Goal: Transaction & Acquisition: Purchase product/service

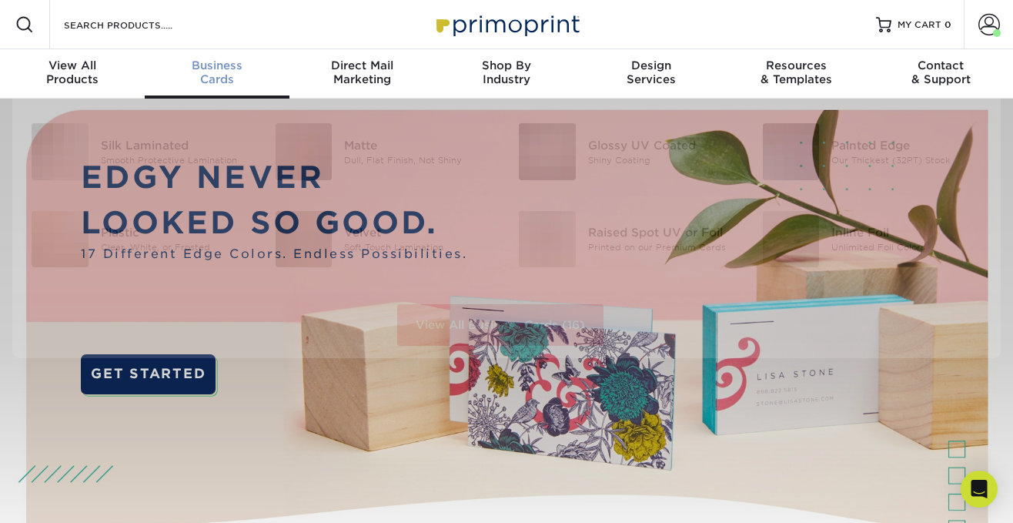
click at [242, 68] on span "Business" at bounding box center [217, 66] width 145 height 14
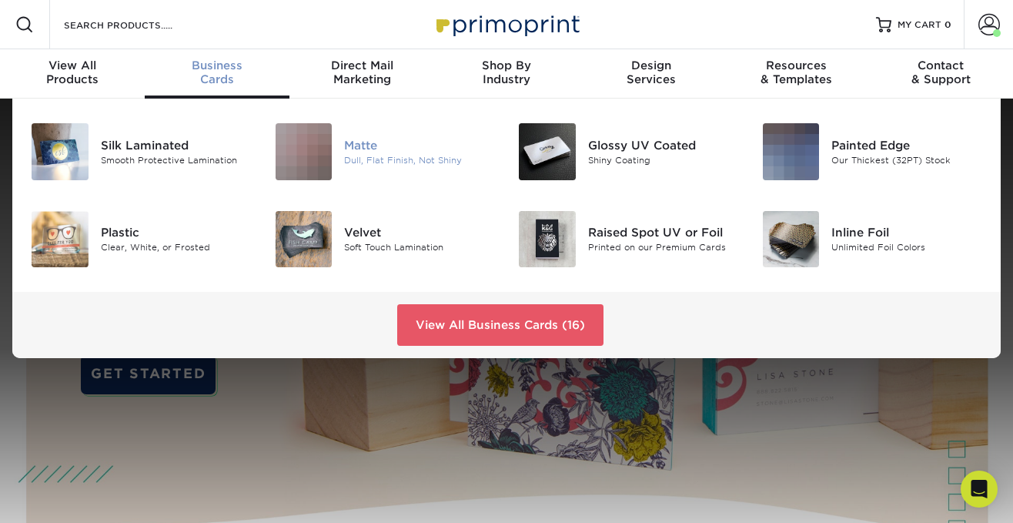
click at [368, 145] on div "Matte" at bounding box center [419, 144] width 151 height 17
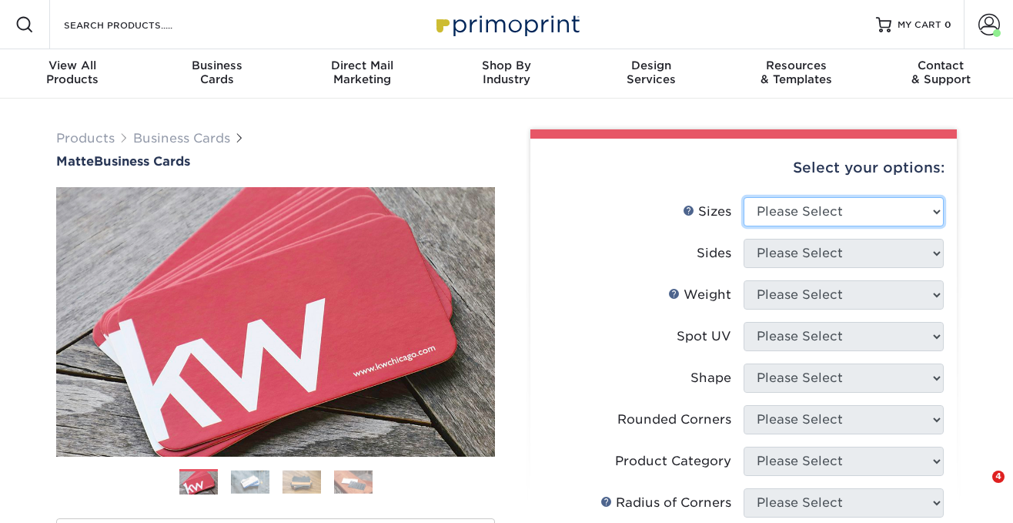
click at [814, 199] on select "Please Select 1.5" x 3.5" - Mini 1.75" x 3.5" - Mini 2" x 2" - Square 2" x 3" -…" at bounding box center [844, 211] width 200 height 29
select select "2.00x3.50"
click at [744, 197] on select "Please Select 1.5" x 3.5" - Mini 1.75" x 3.5" - Mini 2" x 2" - Square 2" x 3" -…" at bounding box center [844, 211] width 200 height 29
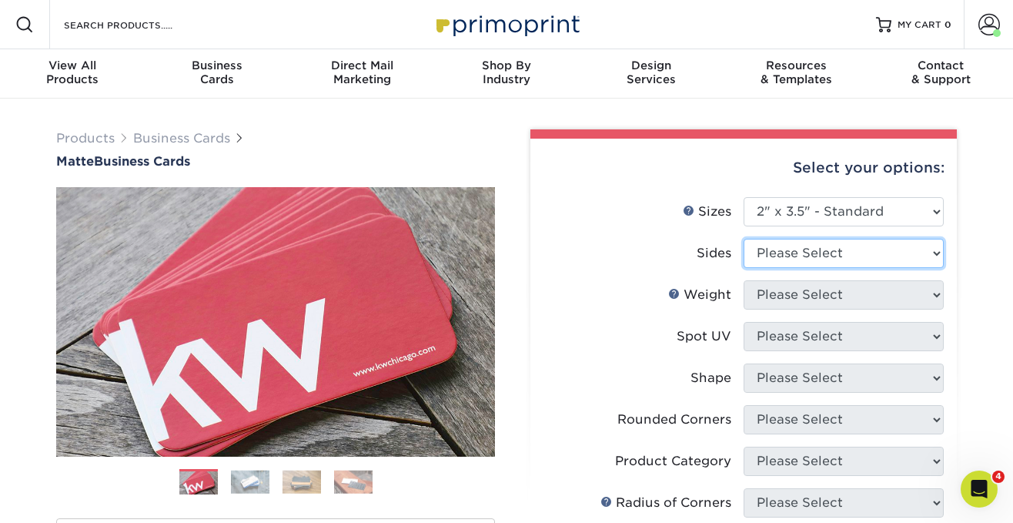
click at [789, 239] on select "Please Select Print Both Sides Print Front Only" at bounding box center [844, 253] width 200 height 29
select select "13abbda7-1d64-4f25-8bb2-c179b224825d"
click at [744, 239] on select "Please Select Print Both Sides Print Front Only" at bounding box center [844, 253] width 200 height 29
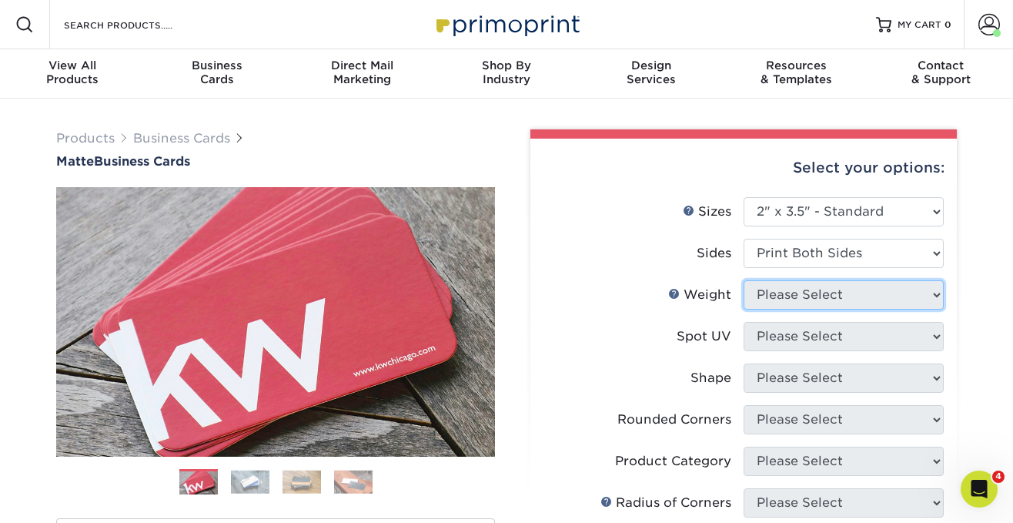
click at [769, 291] on select "Please Select" at bounding box center [844, 294] width 200 height 29
select select "16PT"
click at [744, 280] on select "Please Select 16PT 14PT" at bounding box center [844, 294] width 200 height 29
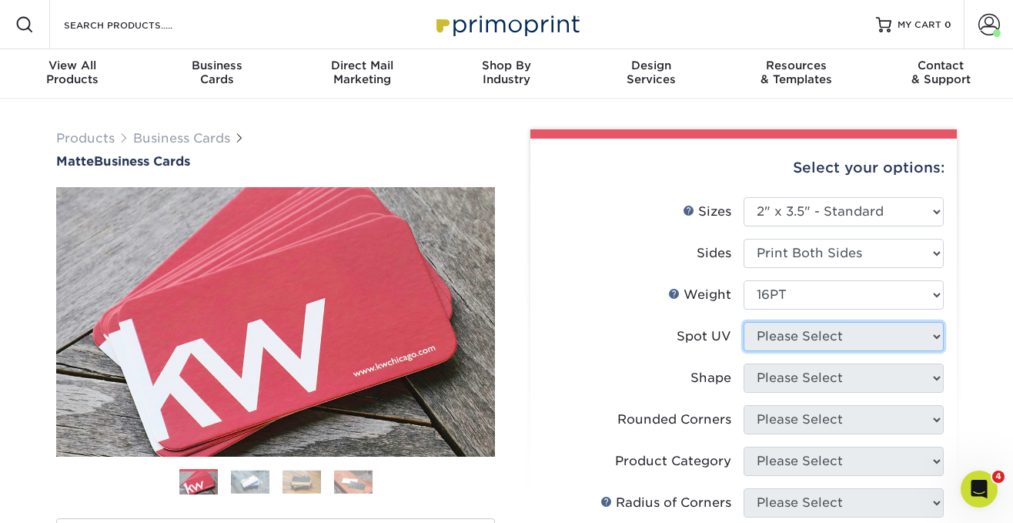
click at [770, 335] on select "Please Select No Spot UV Front and Back (Both Sides) Front Only Back Only" at bounding box center [844, 336] width 200 height 29
select select "3"
click at [744, 322] on select "Please Select No Spot UV Front and Back (Both Sides) Front Only Back Only" at bounding box center [844, 336] width 200 height 29
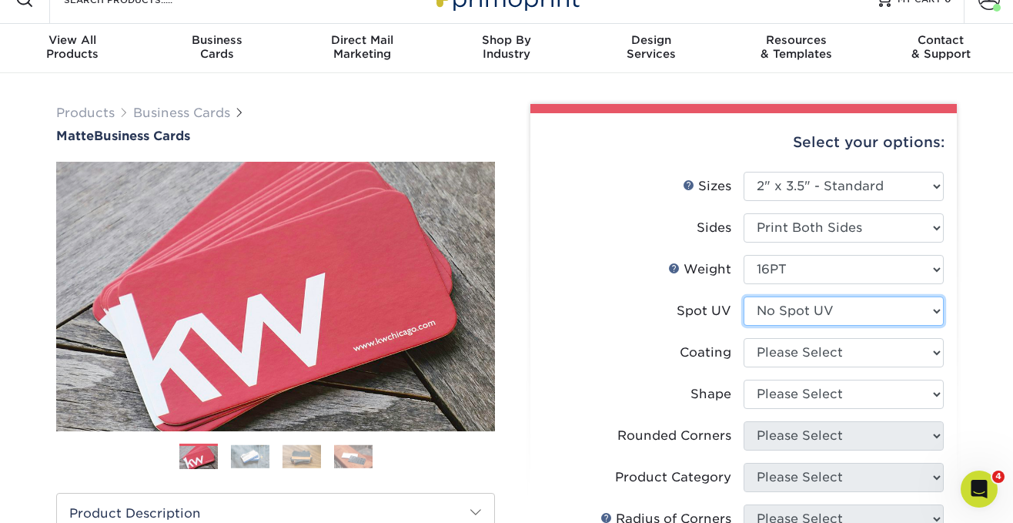
scroll to position [97, 0]
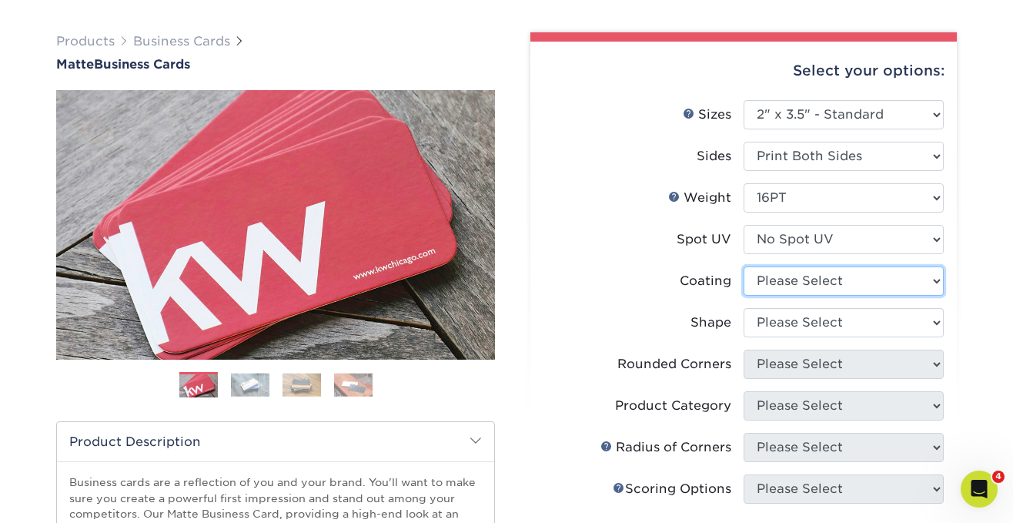
click at [808, 288] on select at bounding box center [844, 280] width 200 height 29
select select "121bb7b5-3b4d-429f-bd8d-bbf80e953313"
click at [744, 266] on select at bounding box center [844, 280] width 200 height 29
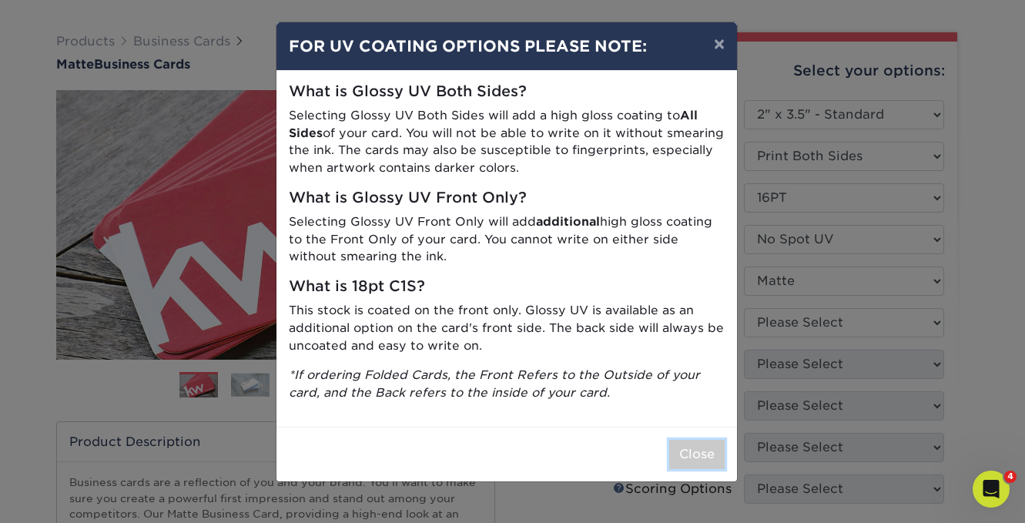
drag, startPoint x: 691, startPoint y: 451, endPoint x: 720, endPoint y: 440, distance: 31.4
click at [691, 451] on button "Close" at bounding box center [696, 454] width 55 height 29
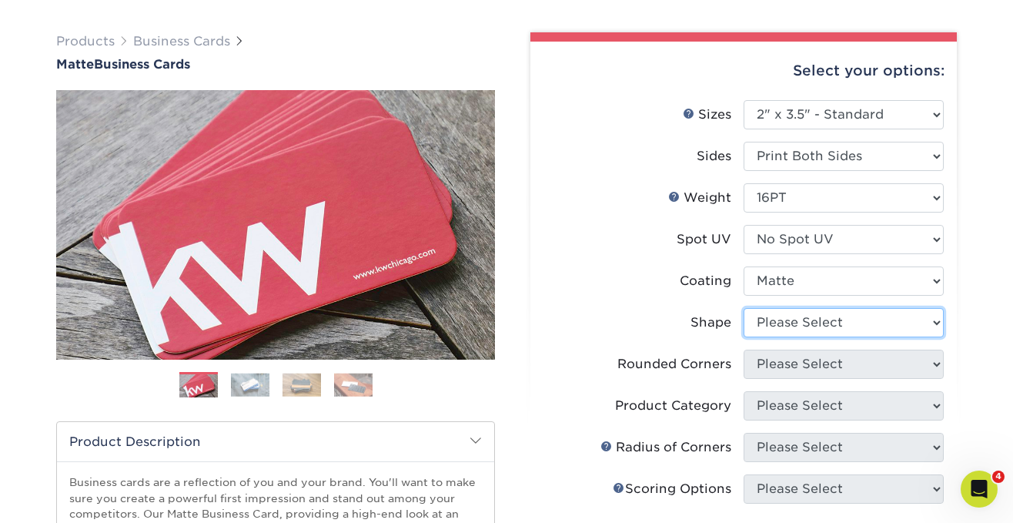
click at [809, 326] on select "Please Select Standard Oval" at bounding box center [844, 322] width 200 height 29
select select "standard"
click at [744, 308] on select "Please Select Standard Oval" at bounding box center [844, 322] width 200 height 29
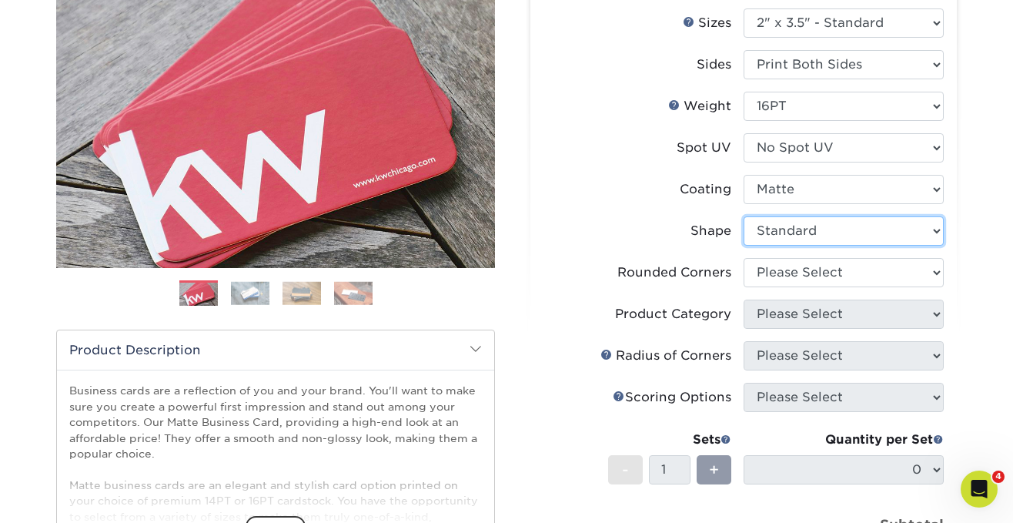
scroll to position [229, 0]
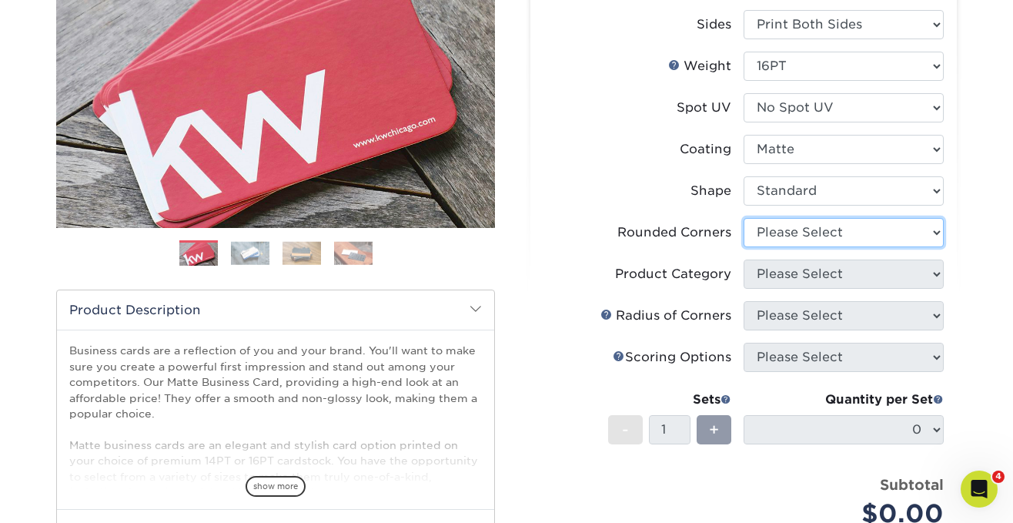
click at [816, 229] on select "Please Select Yes - Round 2 Corners Yes - Round 4 Corners No" at bounding box center [844, 232] width 200 height 29
select select "76a3b848-63b4-4449-aad1-d9e81d5a60f5"
click at [744, 218] on select "Please Select Yes - Round 2 Corners Yes - Round 4 Corners No" at bounding box center [844, 232] width 200 height 29
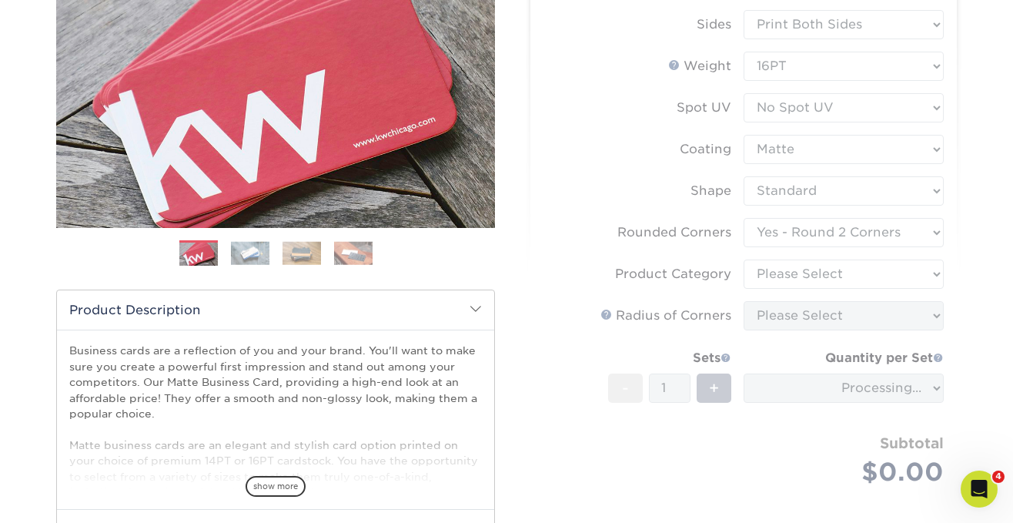
click at [798, 269] on form "Sizes Help Sizes Please Select 1.5" x 3.5" - Mini 1.75" x 3.5" - Mini 2" x 2" -…" at bounding box center [744, 244] width 402 height 553
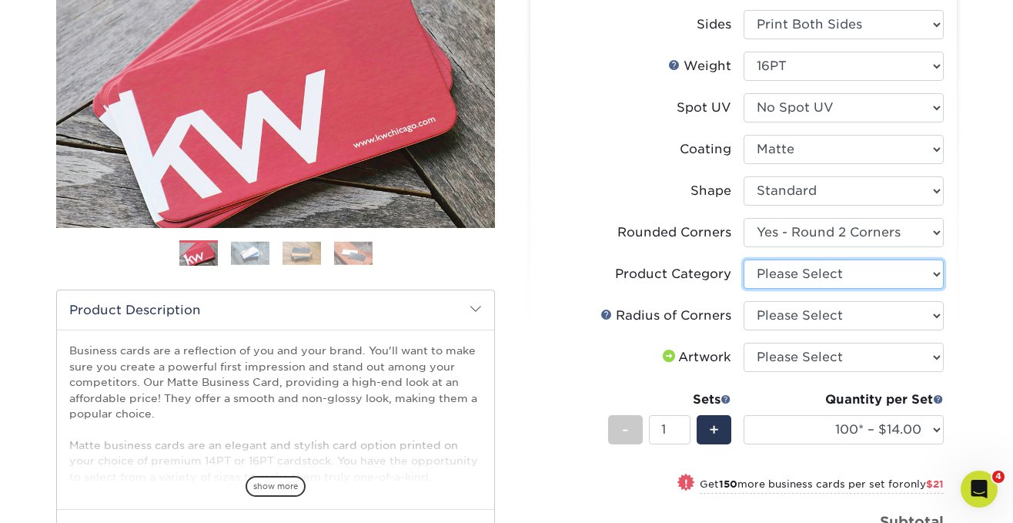
click at [798, 269] on select "Please Select Business Cards" at bounding box center [844, 273] width 200 height 29
select select "3b5148f1-0588-4f88-a218-97bcfdce65c1"
click at [744, 259] on select "Please Select Business Cards" at bounding box center [844, 273] width 200 height 29
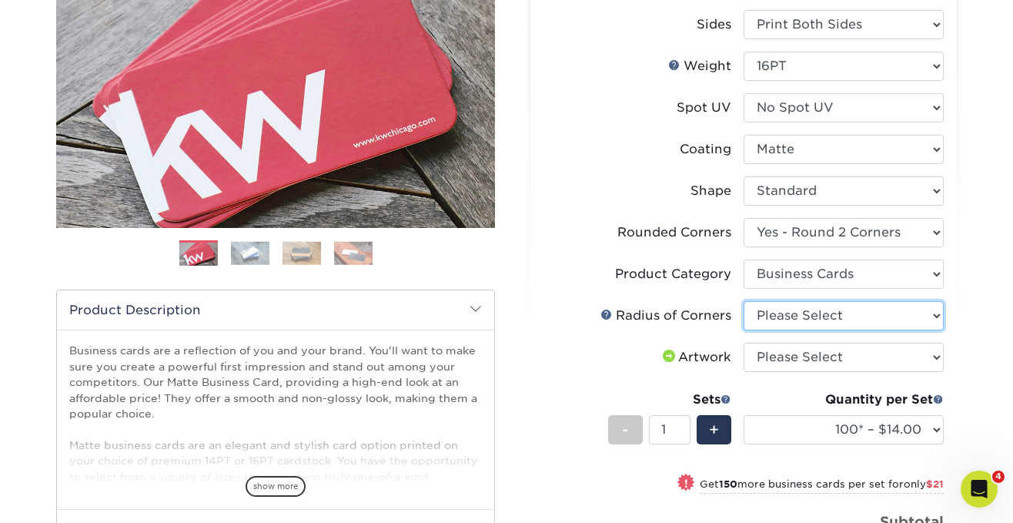
click at [815, 317] on select "Please Select Rounded 1/8" Rounded 1/4"" at bounding box center [844, 315] width 200 height 29
select select "479fbfe7-6a0c-4895-8c9a-81739b7486c9"
click at [744, 301] on select "Please Select Rounded 1/8" Rounded 1/4"" at bounding box center [844, 315] width 200 height 29
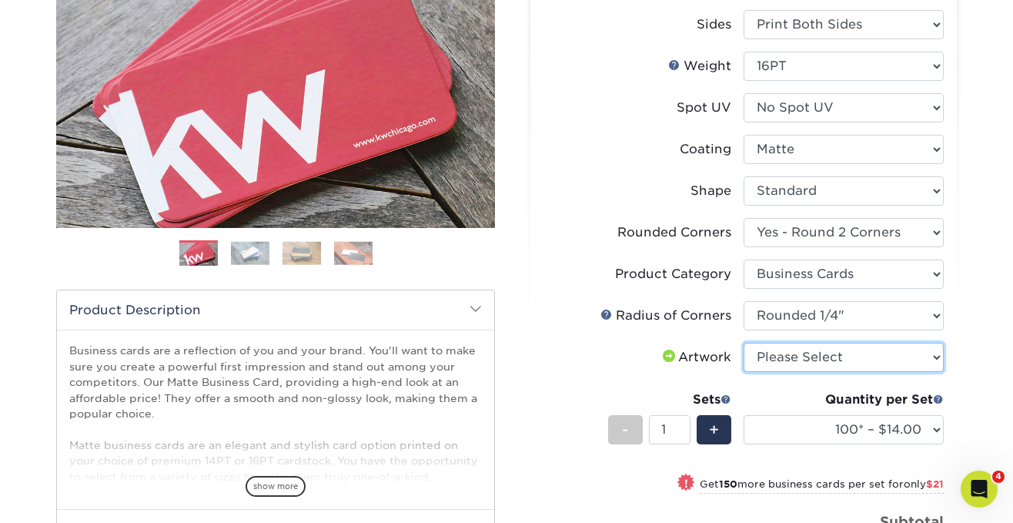
click at [812, 352] on select "Please Select I will upload files I need a design - $100" at bounding box center [844, 357] width 200 height 29
select select "upload"
click at [744, 343] on select "Please Select I will upload files I need a design - $100" at bounding box center [844, 357] width 200 height 29
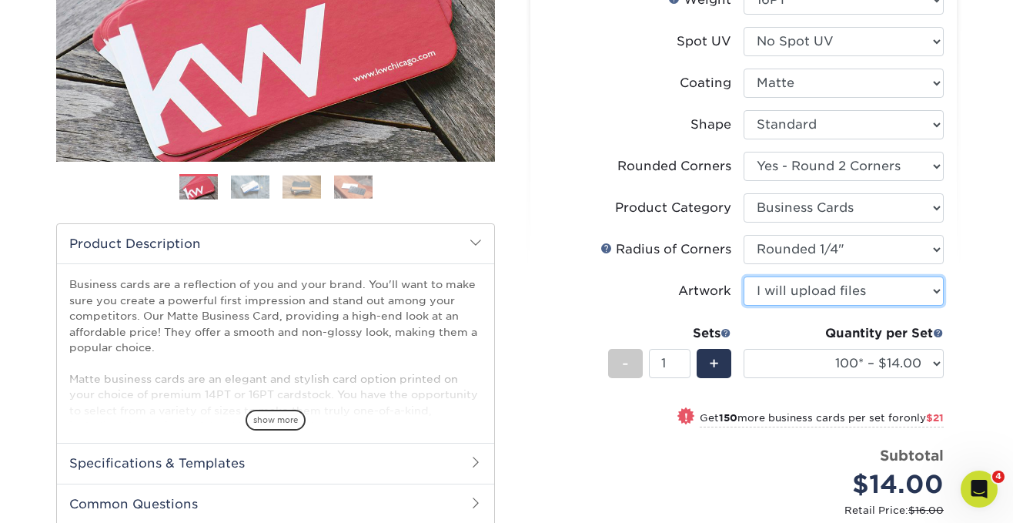
scroll to position [362, 0]
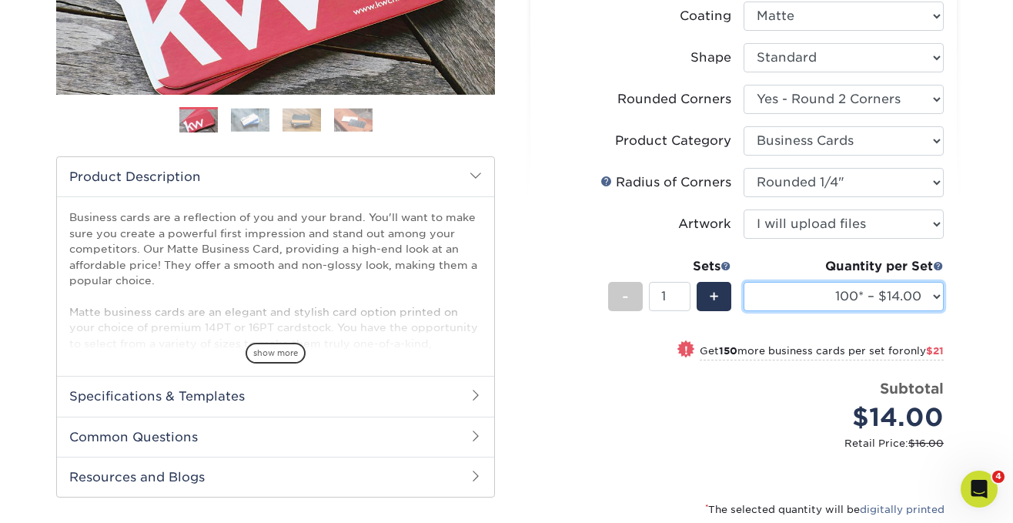
click at [809, 282] on select "100* – $14.00 250* – $35.00 500 – $70.00 1000 – $86.00 2500 – $158.00 5000 – $2…" at bounding box center [844, 296] width 200 height 29
select select "250* – $35.00"
click at [744, 282] on select "100* – $14.00 250* – $35.00 500 – $70.00 1000 – $86.00 2500 – $158.00 5000 – $2…" at bounding box center [844, 296] width 200 height 29
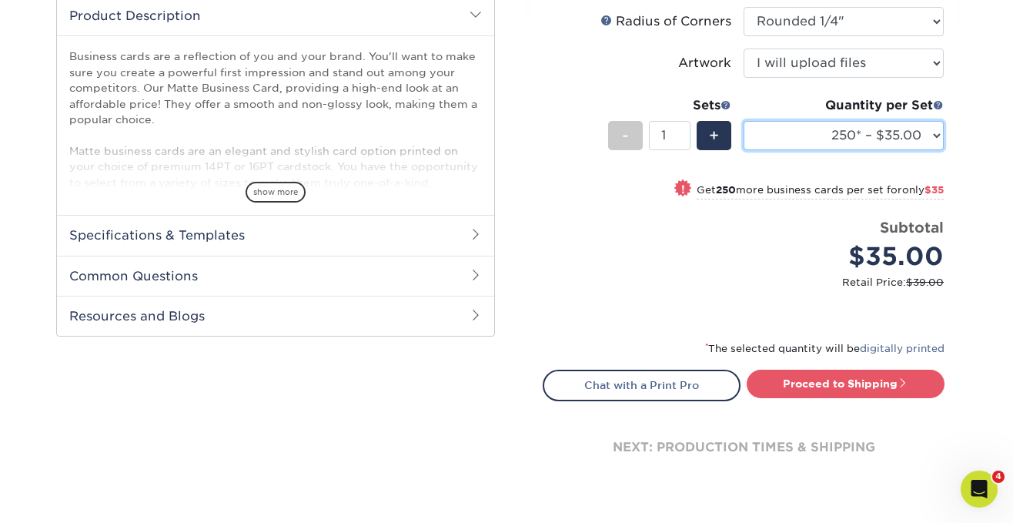
scroll to position [530, 0]
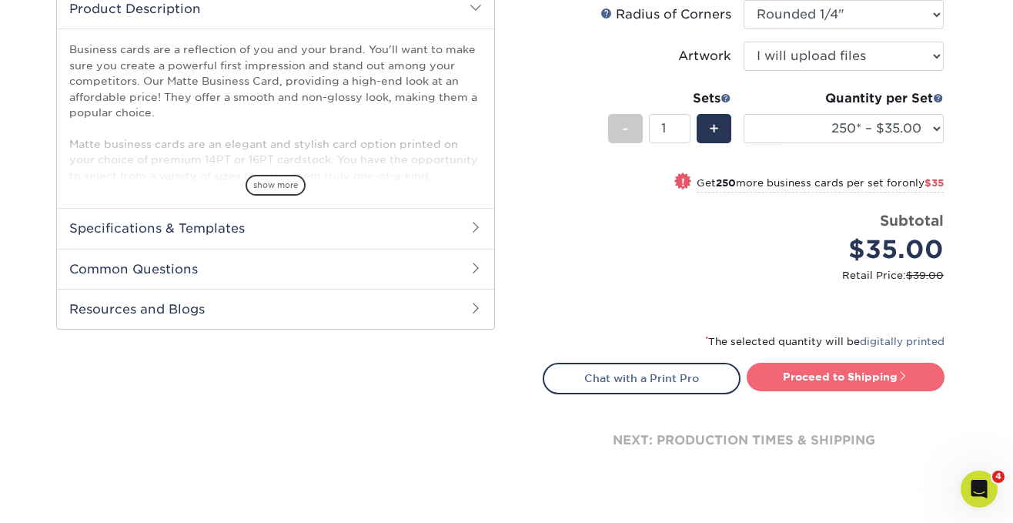
click at [838, 377] on link "Proceed to Shipping" at bounding box center [846, 377] width 198 height 28
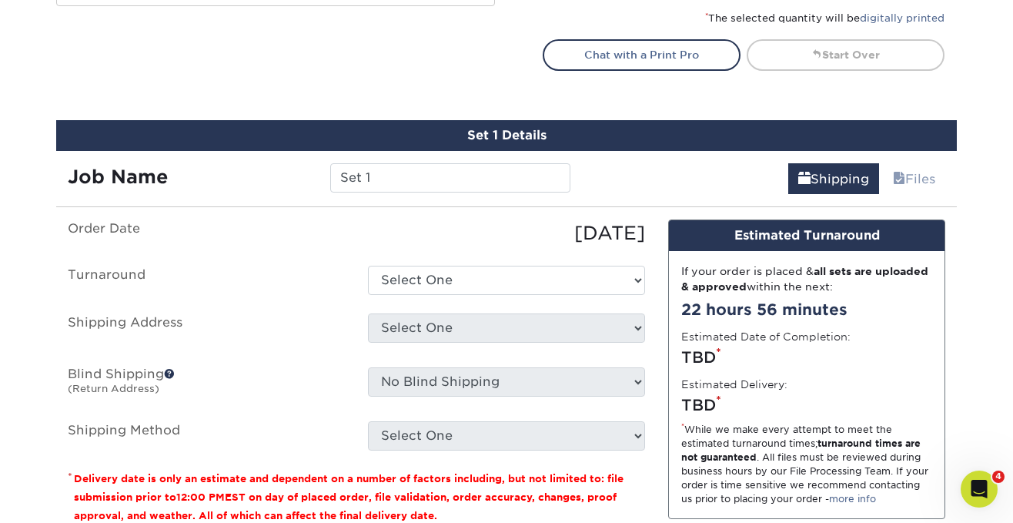
scroll to position [934, 0]
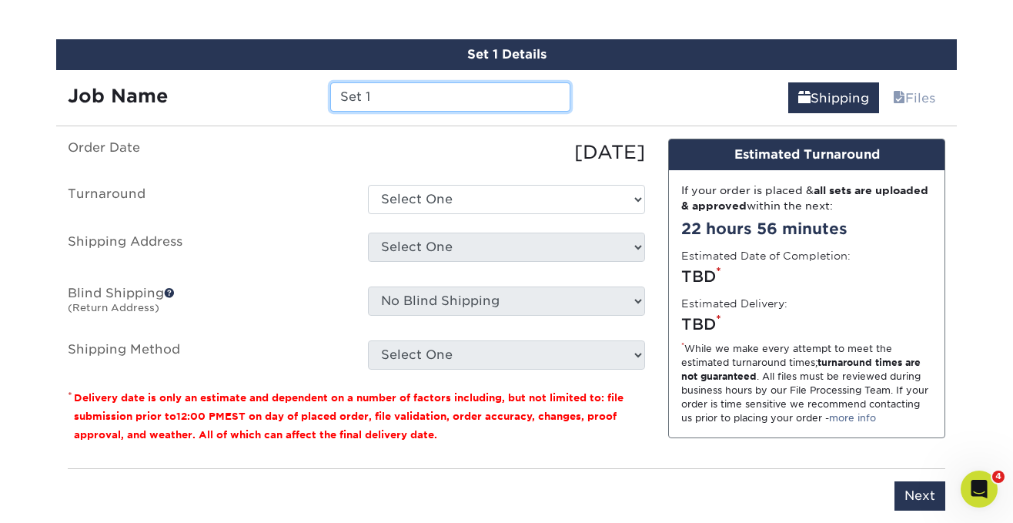
drag, startPoint x: 334, startPoint y: 94, endPoint x: 267, endPoint y: 89, distance: 67.1
click at [267, 89] on div "Job Name Set 1" at bounding box center [319, 96] width 526 height 29
type input "[PERSON_NAME] Bus Cards"
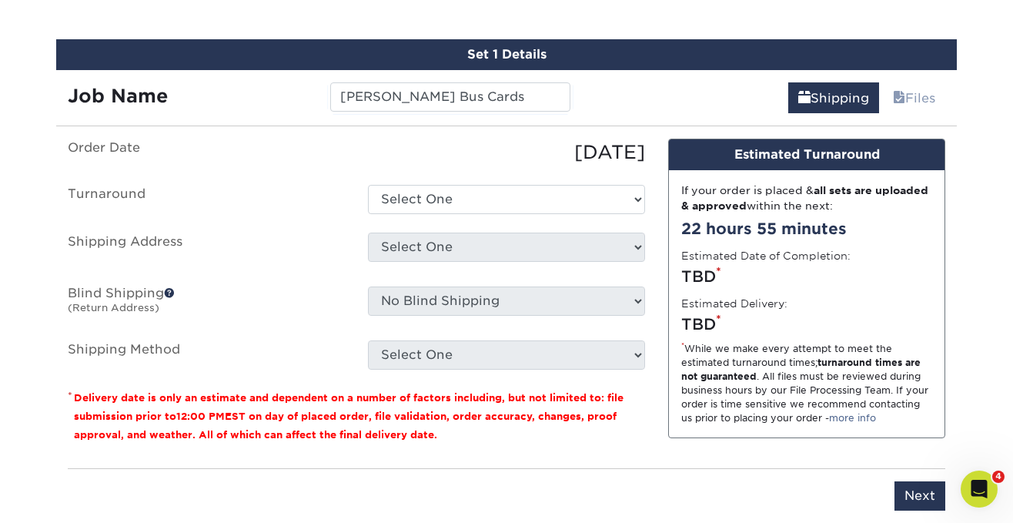
click at [423, 229] on ul "Order Date 09/05/2025 Turnaround Select One 2-4 Business Days 2 Day Next Busine…" at bounding box center [356, 254] width 577 height 231
click at [435, 207] on select "Select One 2-4 Business Days 2 Day Next Business Day" at bounding box center [506, 199] width 277 height 29
select select "4fbc2a82-edda-4a59-863f-72b731eb7375"
click at [368, 185] on select "Select One 2-4 Business Days 2 Day Next Business Day" at bounding box center [506, 199] width 277 height 29
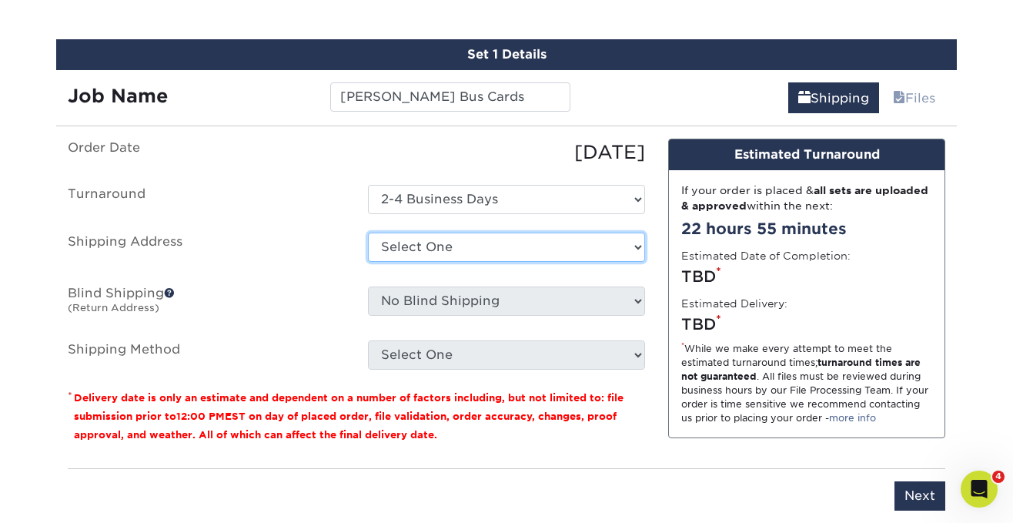
click at [433, 242] on select "Select One Adriana Segura Alex Cooper Alyssa Spath Amber O'Briant Amber O'Brian…" at bounding box center [506, 246] width 277 height 29
select select "61257"
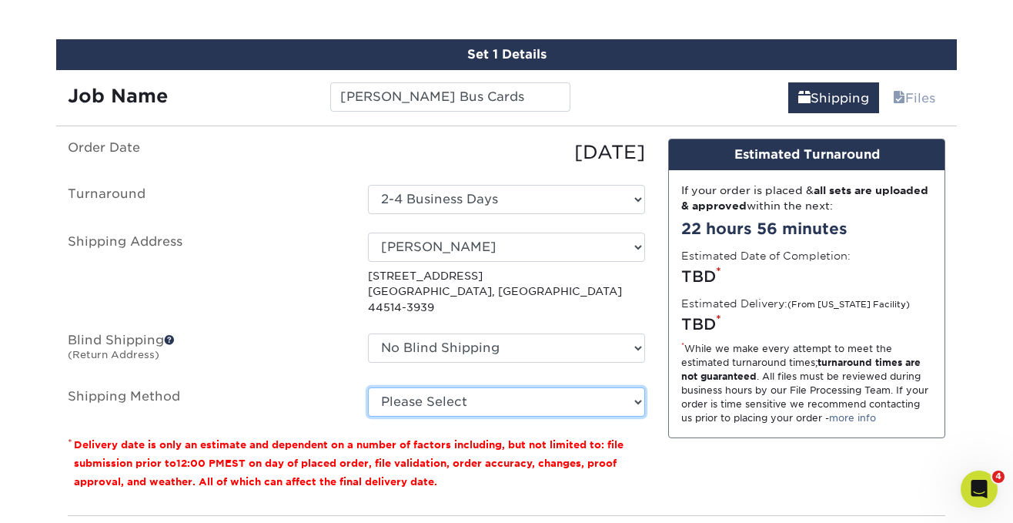
click at [452, 387] on select "Please Select Ground Shipping (+$7.84) 3 Day Shipping Service (+$20.04) 2 Day A…" at bounding box center [506, 401] width 277 height 29
select select "03"
click at [368, 387] on select "Please Select Ground Shipping (+$7.84) 3 Day Shipping Service (+$20.04) 2 Day A…" at bounding box center [506, 401] width 277 height 29
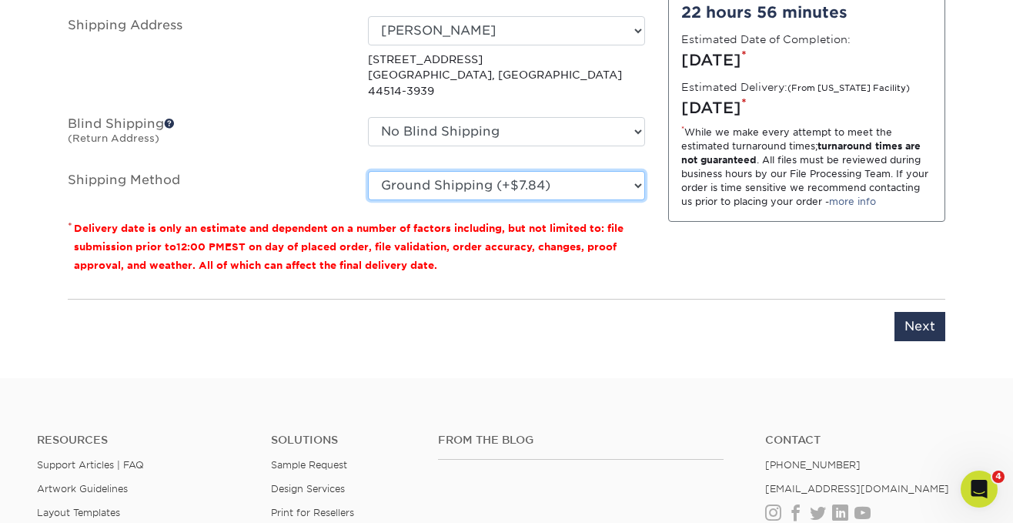
scroll to position [1155, 0]
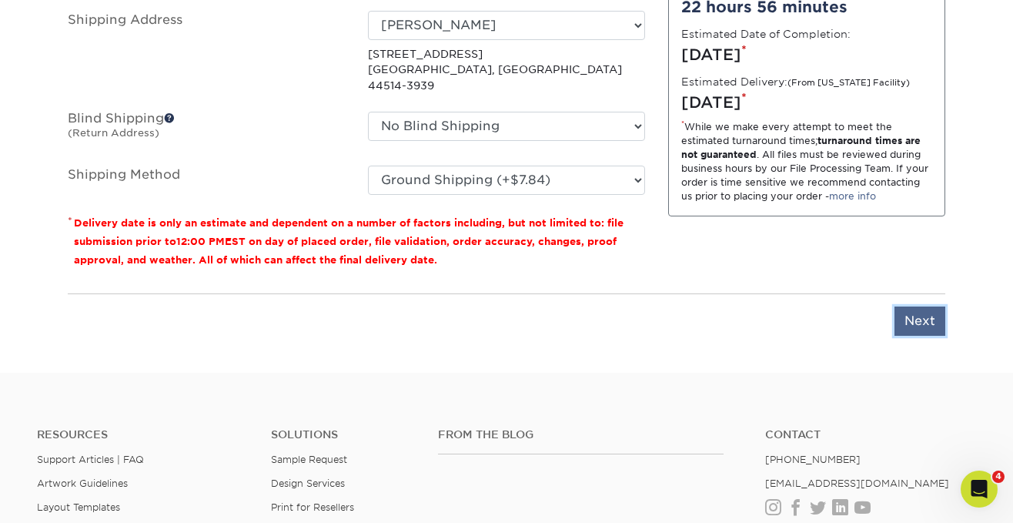
click at [920, 306] on input "Next" at bounding box center [920, 320] width 51 height 29
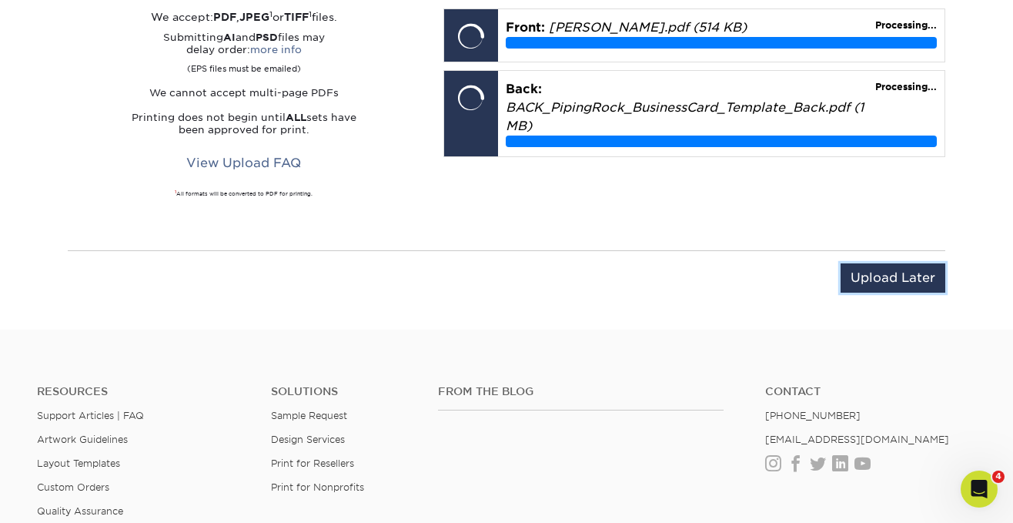
drag, startPoint x: 896, startPoint y: 277, endPoint x: 463, endPoint y: 227, distance: 435.5
click at [490, 250] on div "Upload Later Save & Continue Continue" at bounding box center [507, 280] width 878 height 61
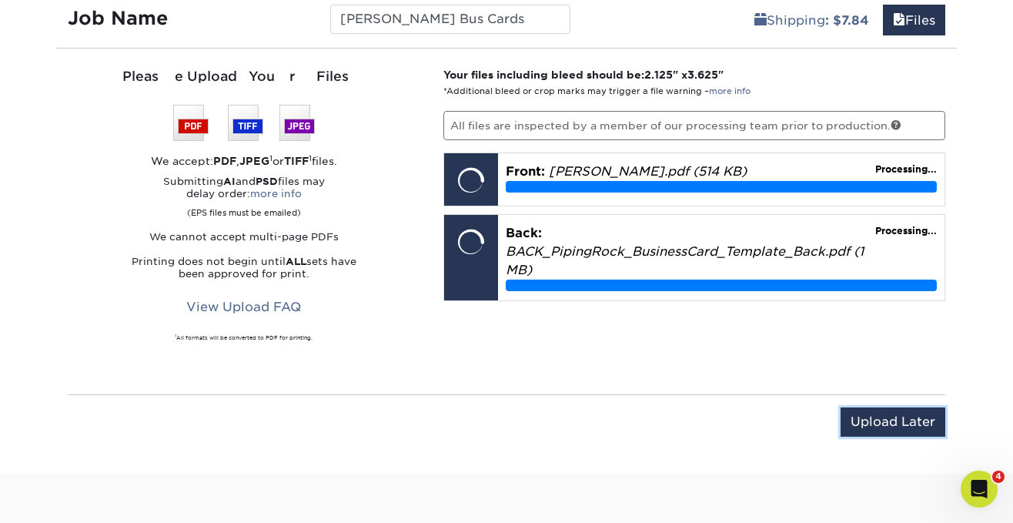
scroll to position [1011, 0]
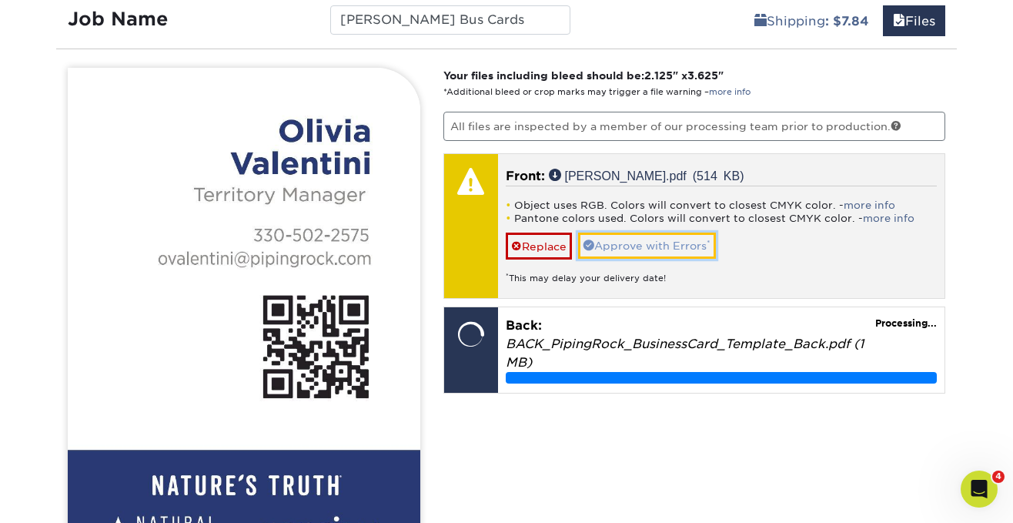
click at [634, 241] on link "Approve with Errors *" at bounding box center [647, 245] width 138 height 26
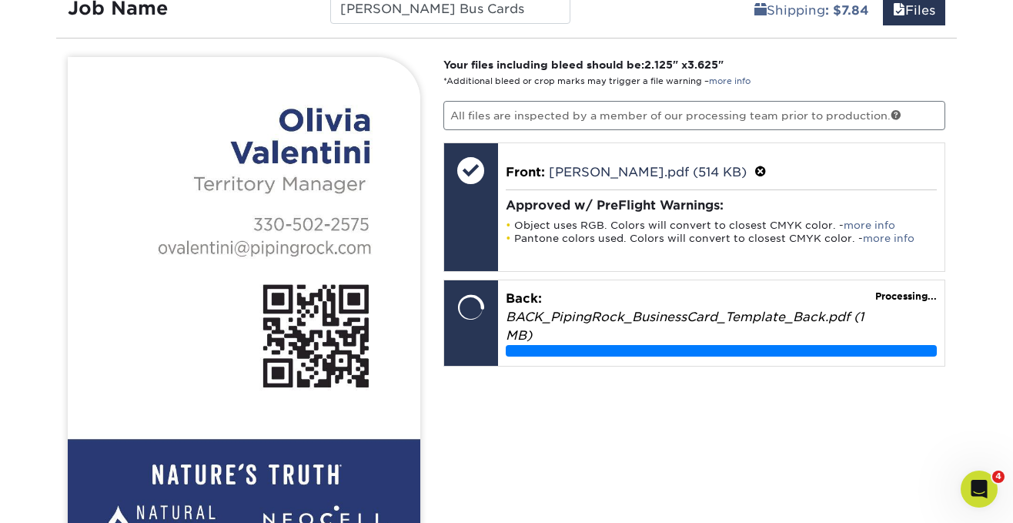
scroll to position [1262, 0]
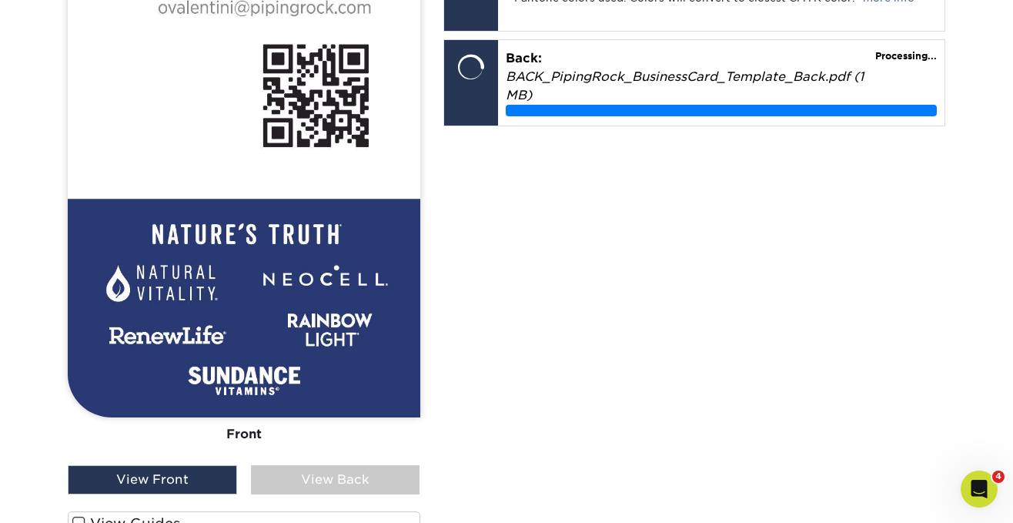
click at [343, 467] on div "View Back" at bounding box center [335, 479] width 169 height 29
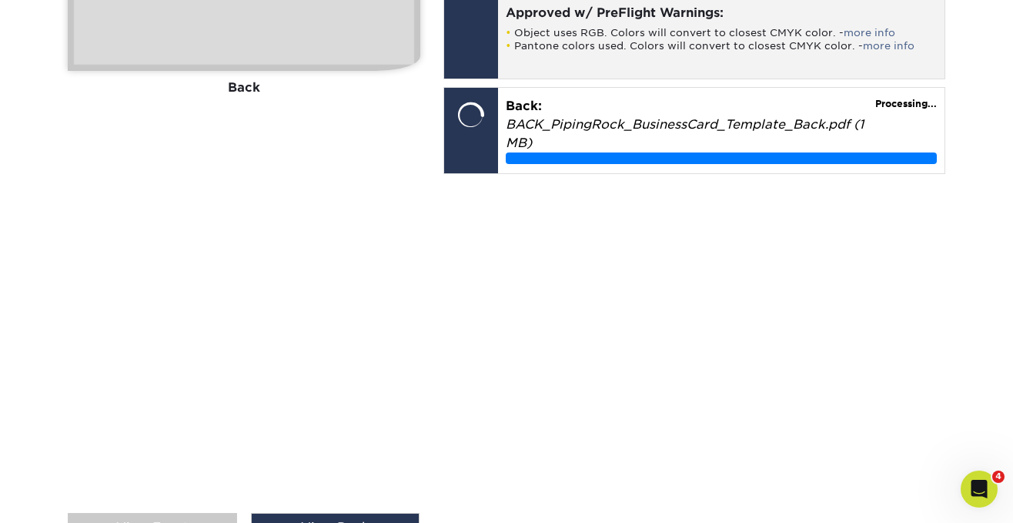
scroll to position [975, 0]
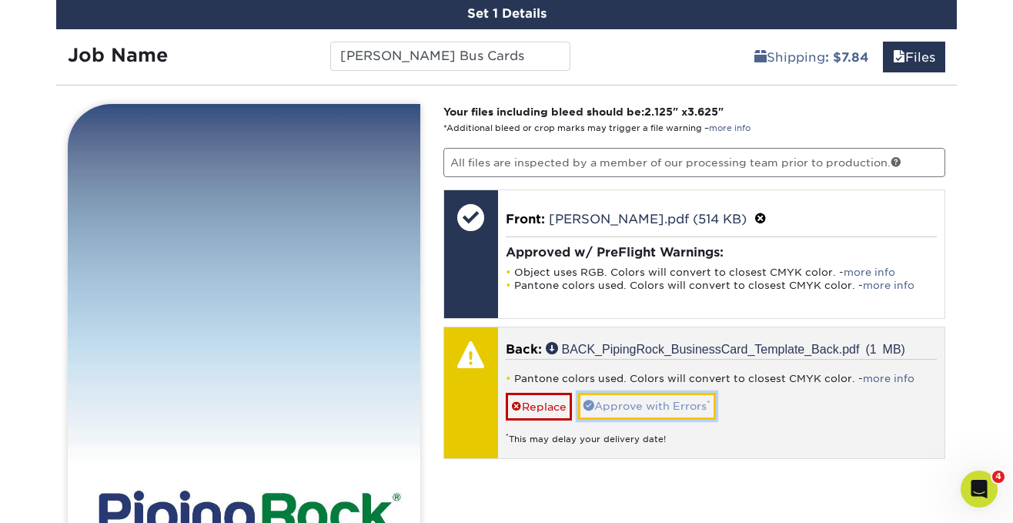
click at [648, 400] on link "Approve with Errors *" at bounding box center [647, 406] width 138 height 26
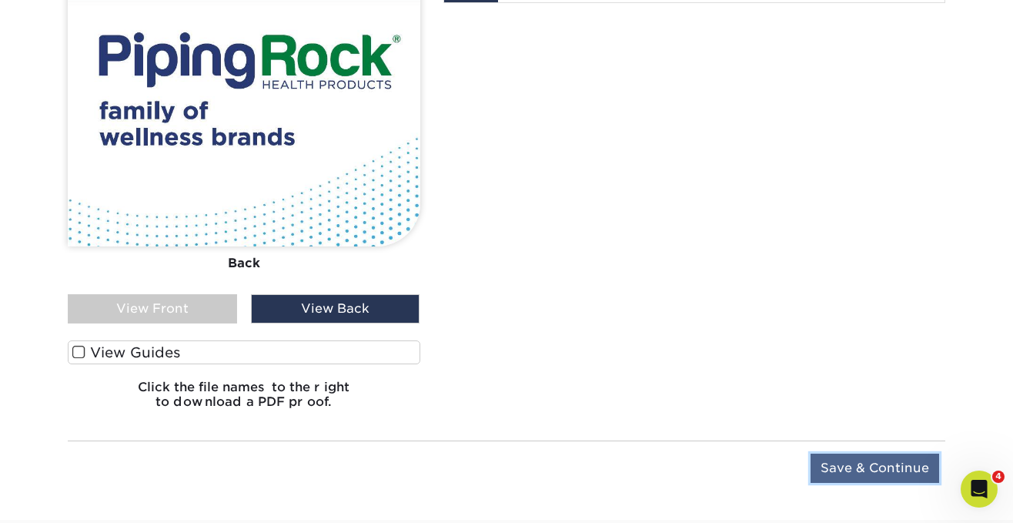
click at [879, 475] on input "Save & Continue" at bounding box center [875, 467] width 129 height 29
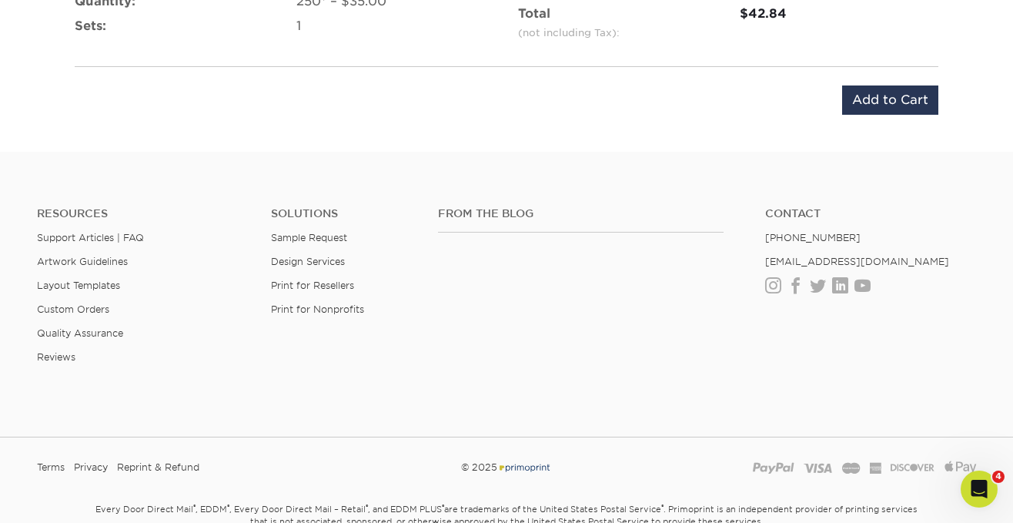
scroll to position [993, 0]
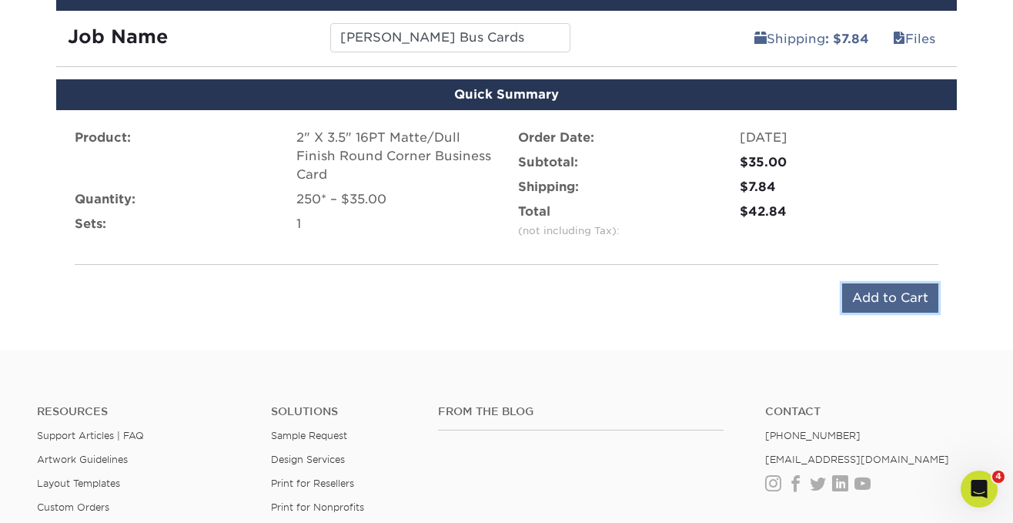
click at [881, 303] on input "Add to Cart" at bounding box center [890, 297] width 96 height 29
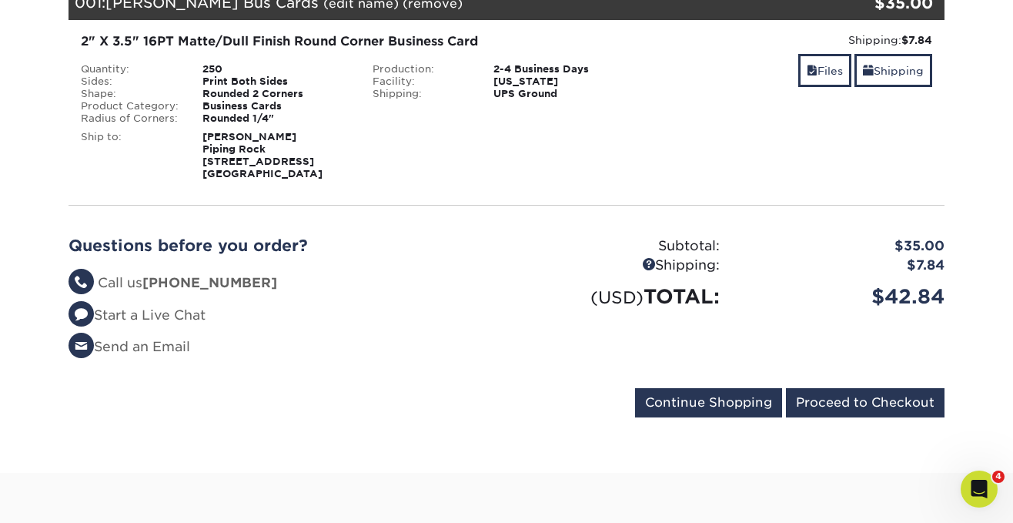
scroll to position [251, 0]
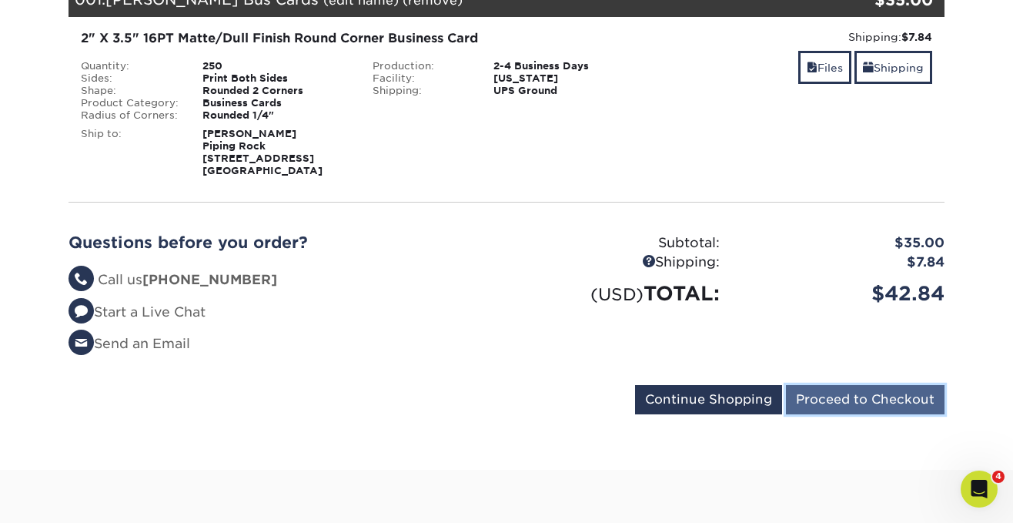
click at [861, 400] on input "Proceed to Checkout" at bounding box center [865, 399] width 159 height 29
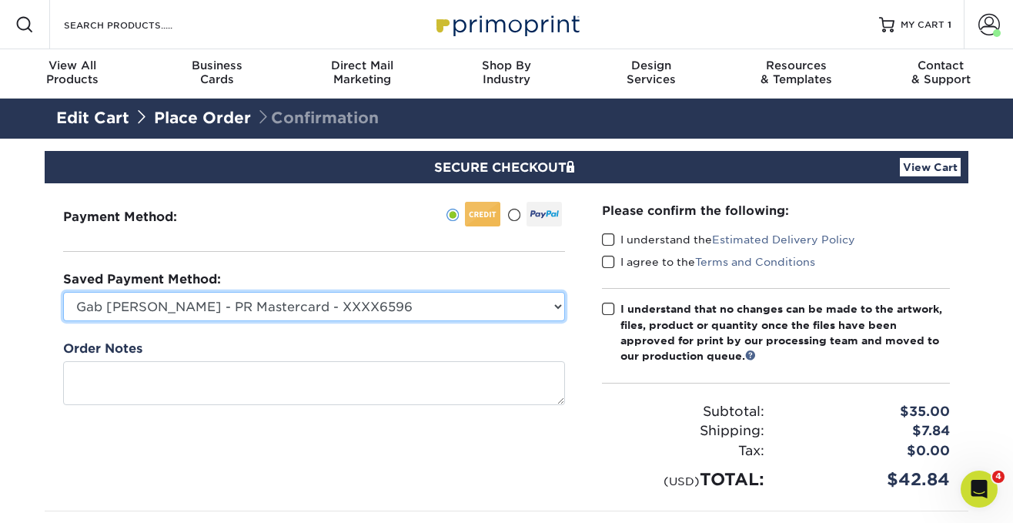
click at [407, 306] on select "Gab Carrillo - PR Mastercard - XXXX6596 Accounting Corp CC - XXXX4846 MasterCar…" at bounding box center [314, 306] width 502 height 29
select select "74586"
click at [63, 292] on select "Gab Carrillo - PR Mastercard - XXXX6596 Accounting Corp CC - XXXX4846 MasterCar…" at bounding box center [314, 306] width 502 height 29
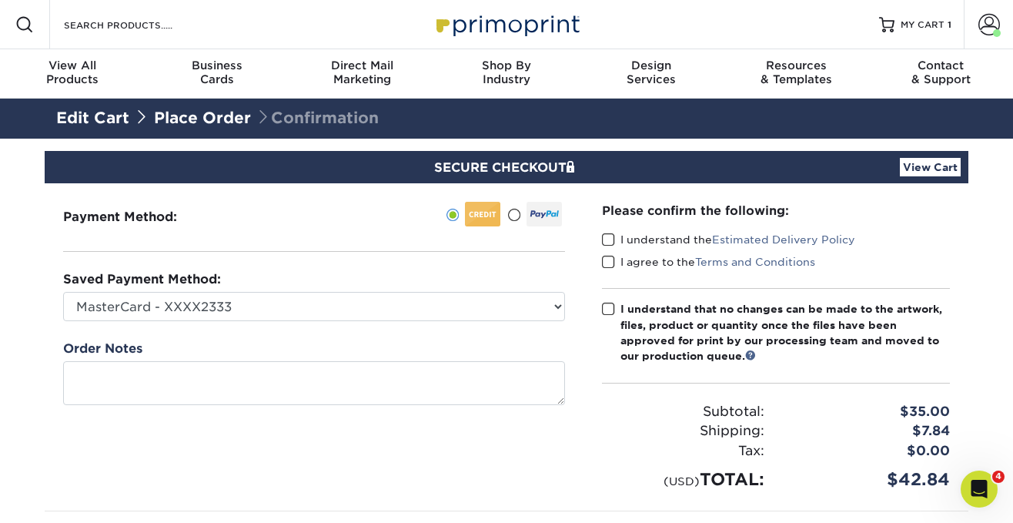
drag, startPoint x: 607, startPoint y: 239, endPoint x: 607, endPoint y: 262, distance: 22.3
click at [607, 240] on span at bounding box center [608, 239] width 13 height 15
click at [0, 0] on input "I understand the Estimated Delivery Policy" at bounding box center [0, 0] width 0 height 0
click at [607, 262] on span at bounding box center [608, 262] width 13 height 15
click at [0, 0] on input "I agree to the Terms and Conditions" at bounding box center [0, 0] width 0 height 0
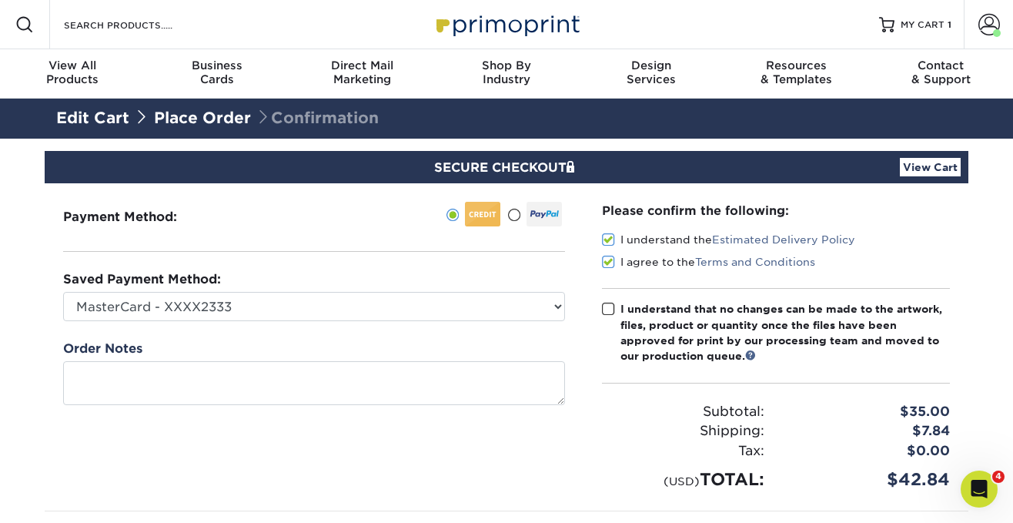
click at [606, 307] on span at bounding box center [608, 309] width 13 height 15
click at [0, 0] on input "I understand that no changes can be made to the artwork, files, product or quan…" at bounding box center [0, 0] width 0 height 0
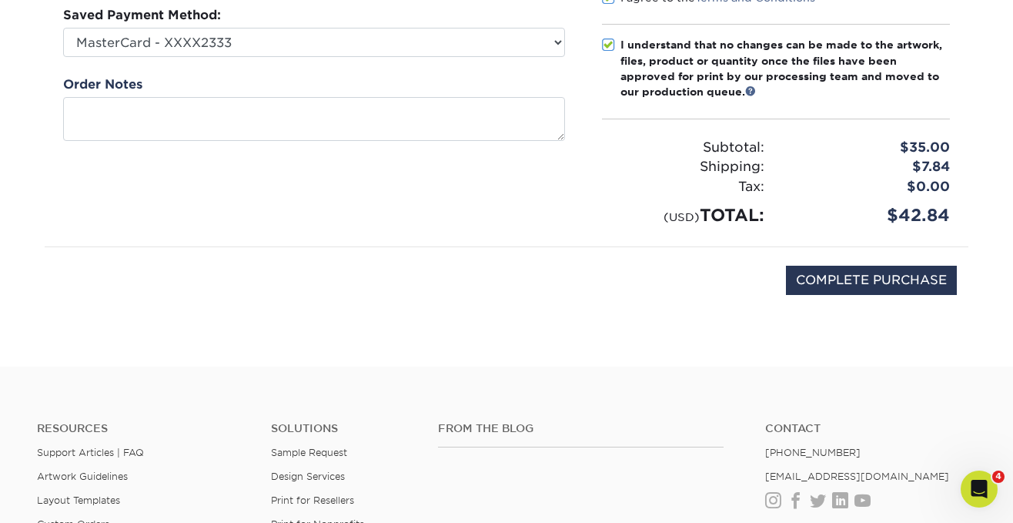
scroll to position [265, 0]
click at [821, 293] on input "COMPLETE PURCHASE" at bounding box center [871, 279] width 171 height 29
type input "PROCESSING, PLEASE WAIT..."
